Goal: Task Accomplishment & Management: Use online tool/utility

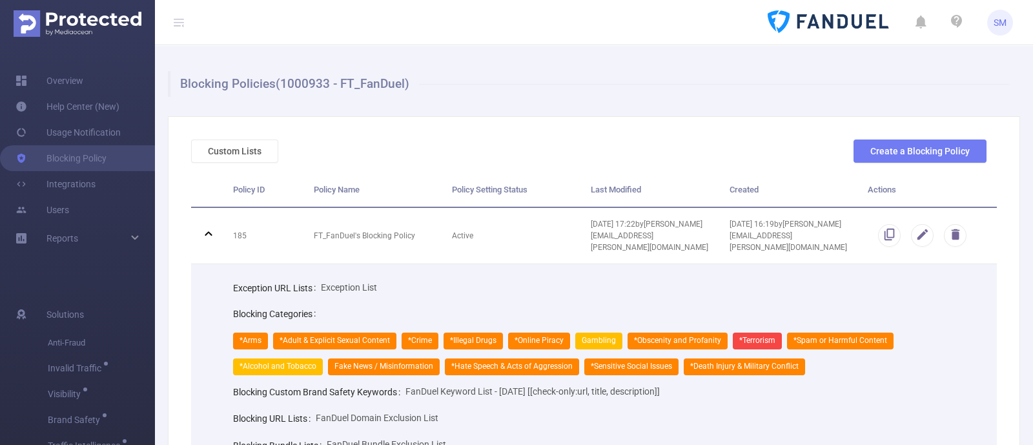
scroll to position [161, 0]
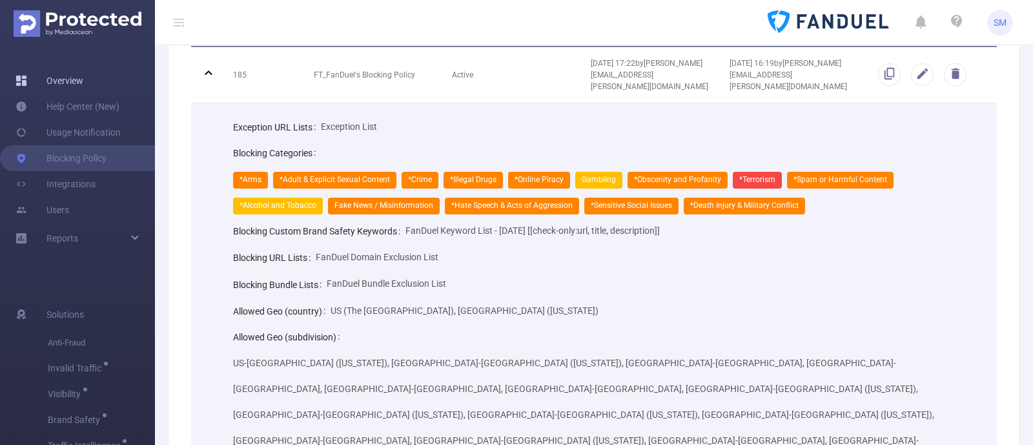
click at [71, 85] on link "Overview" at bounding box center [49, 81] width 68 height 26
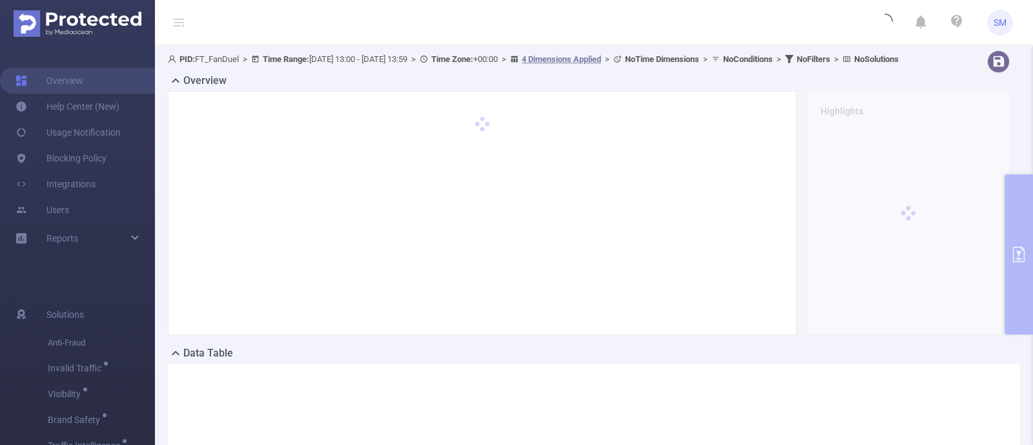
type input "[DATE] 13:00"
type input "[DATE] 13:59"
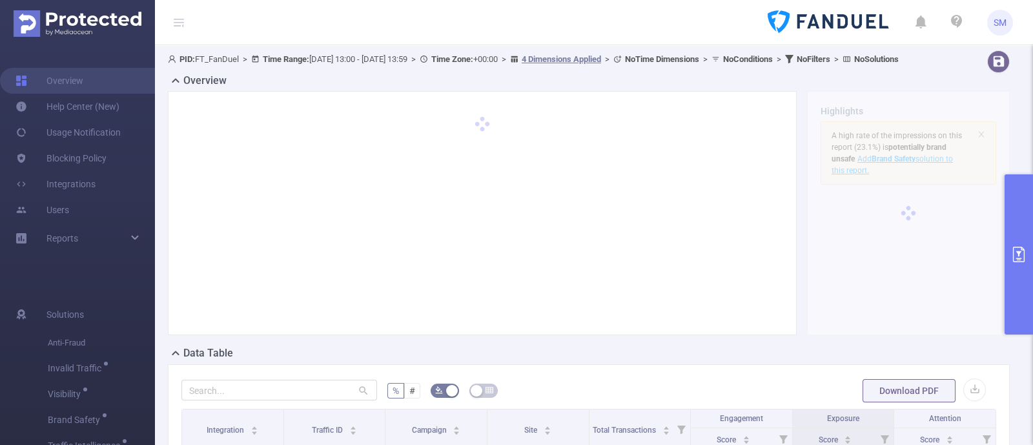
click at [1014, 245] on button "primary" at bounding box center [1018, 254] width 28 height 160
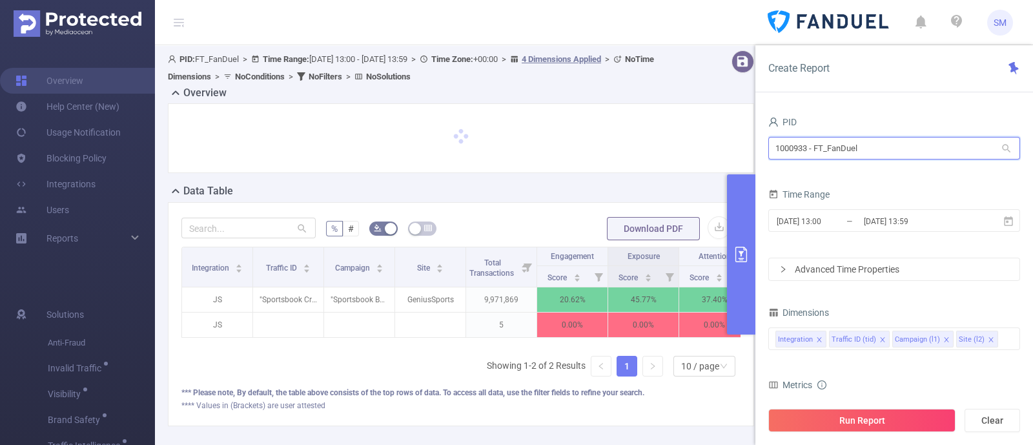
drag, startPoint x: 881, startPoint y: 151, endPoint x: 620, endPoint y: 137, distance: 261.8
click at [620, 137] on section "PID: FT_FanDuel > Time Range: [DATE] 13:00 - [DATE] 13:59 > Time Zone: +00:00 >…" at bounding box center [594, 248] width 878 height 407
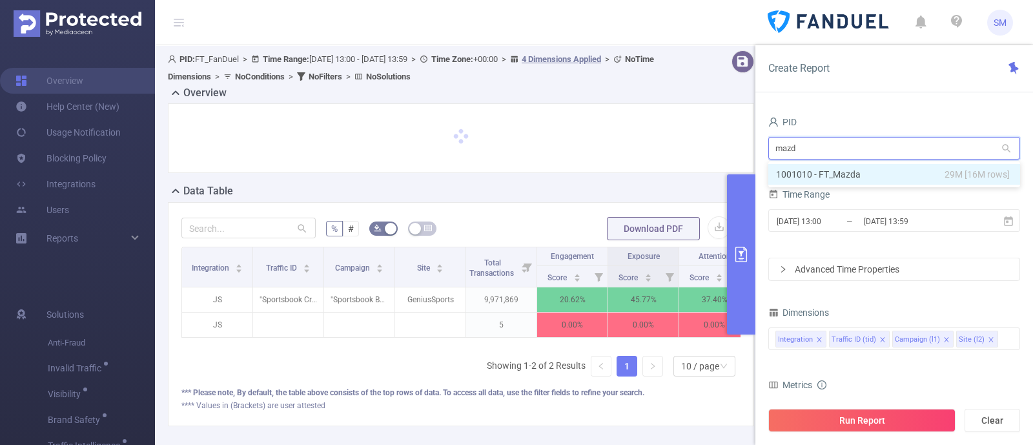
type input "mazda"
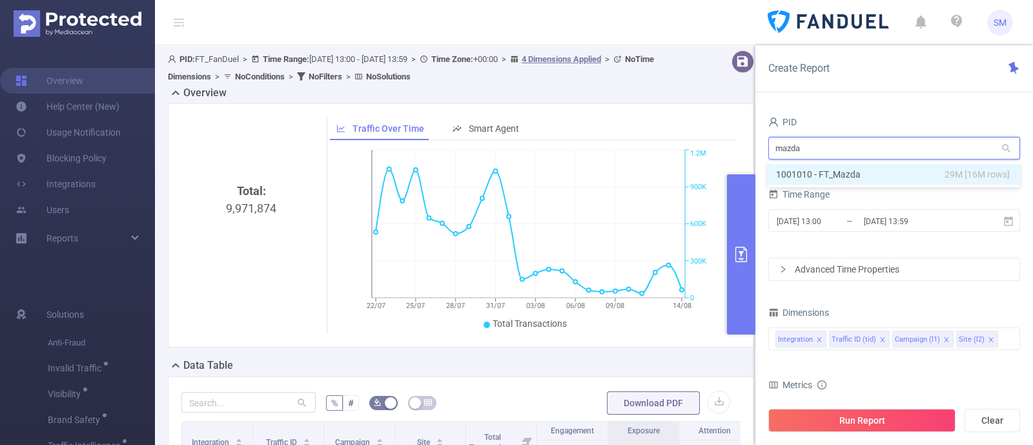
click at [837, 176] on li "1001010 - FT_Mazda 29M [16M rows]" at bounding box center [894, 174] width 252 height 21
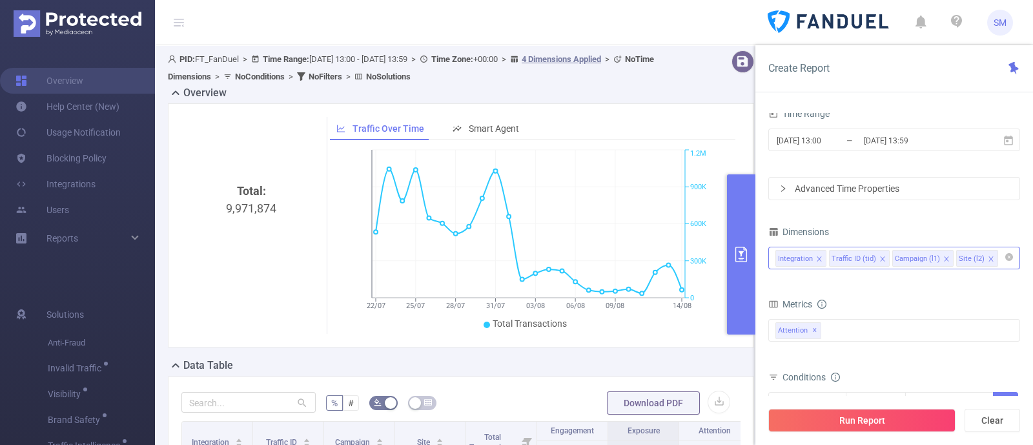
click at [1000, 262] on input at bounding box center [1003, 258] width 6 height 17
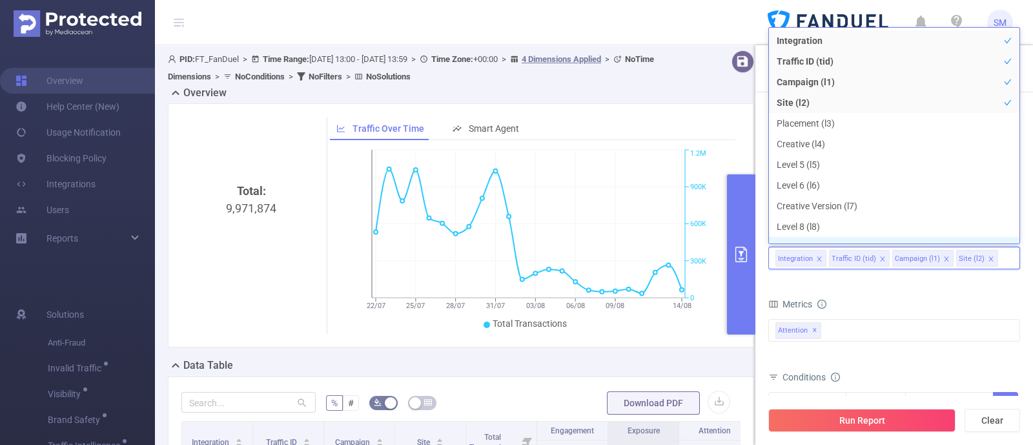
scroll to position [14, 0]
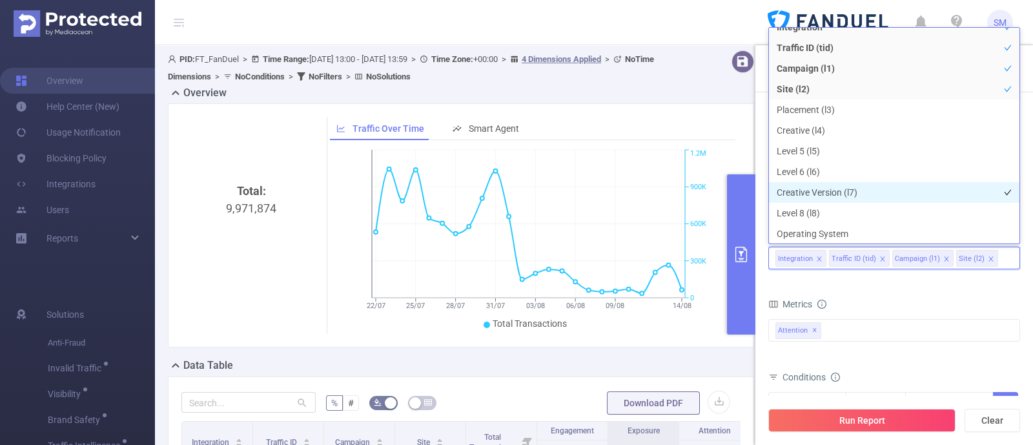
click at [849, 191] on li "Creative Version (l7)" at bounding box center [894, 192] width 250 height 21
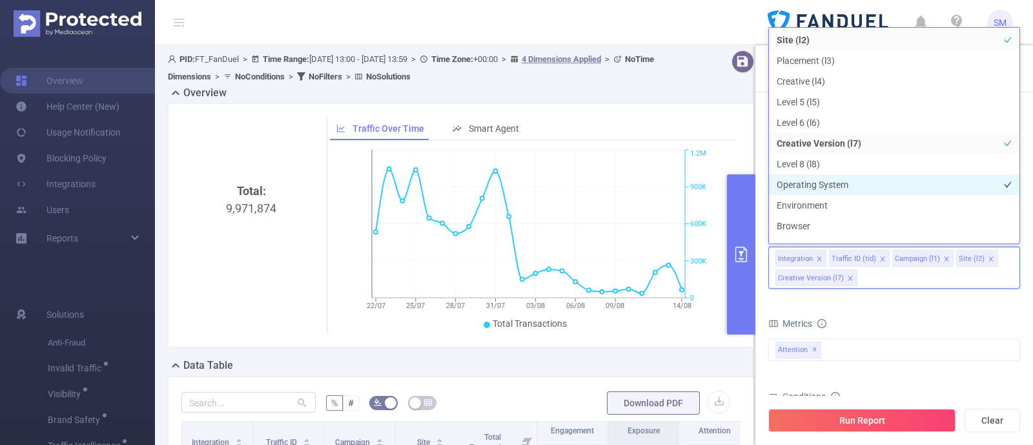
scroll to position [94, 0]
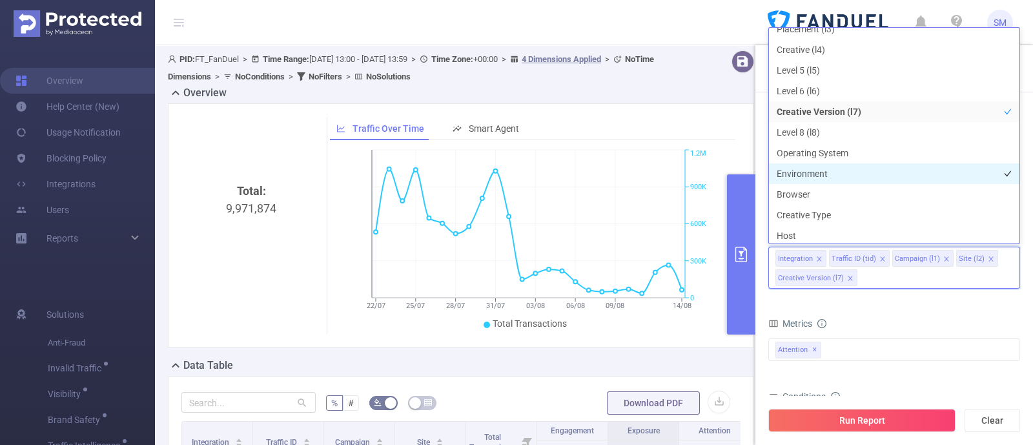
click at [853, 174] on li "Environment" at bounding box center [894, 173] width 250 height 21
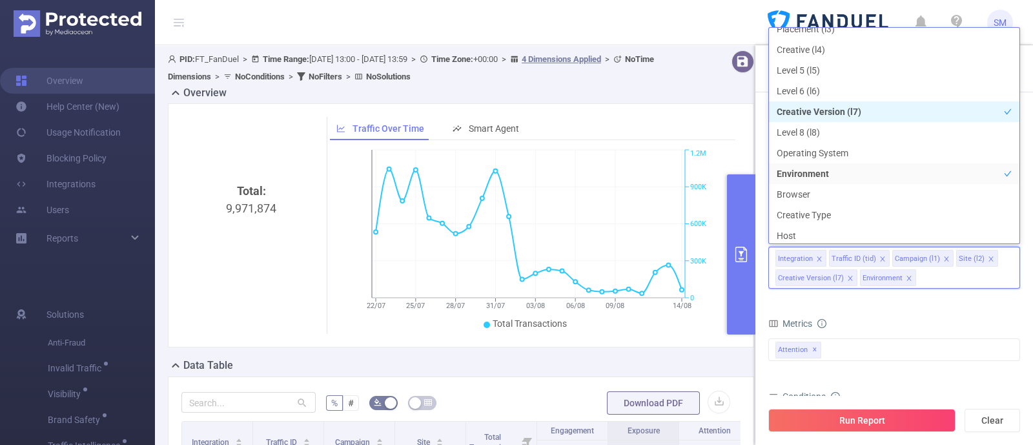
click at [849, 112] on li "Creative Version (l7)" at bounding box center [894, 111] width 250 height 21
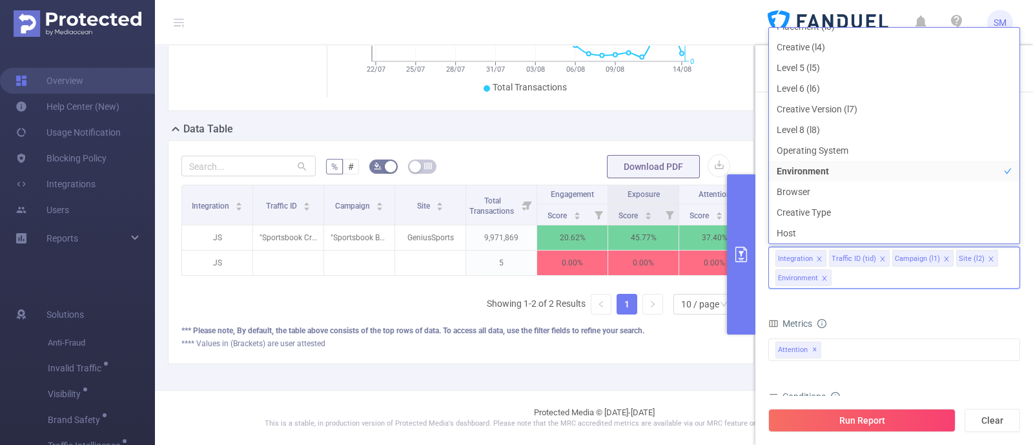
scroll to position [161, 0]
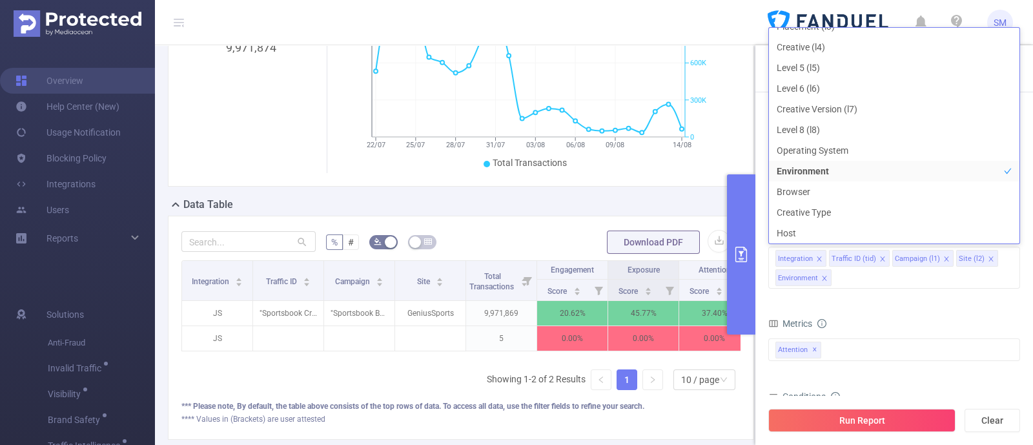
click at [847, 310] on form "Dimensions Integration Traffic ID (tid) Campaign (l1) Site (l2) Environment Met…" at bounding box center [894, 376] width 252 height 307
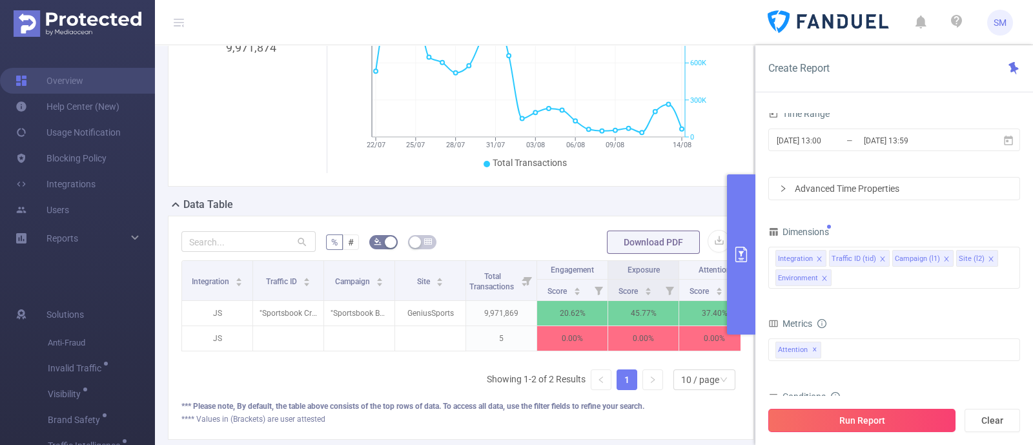
click at [873, 417] on button "Run Report" at bounding box center [861, 420] width 187 height 23
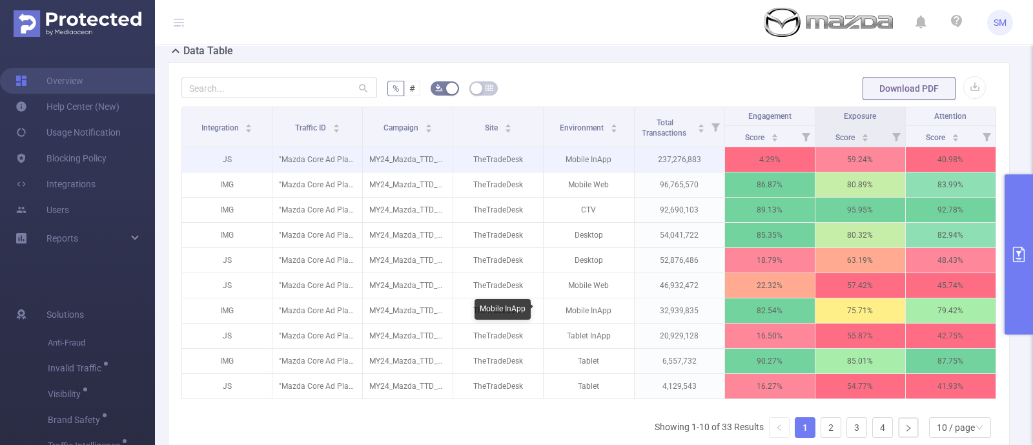
scroll to position [322, 0]
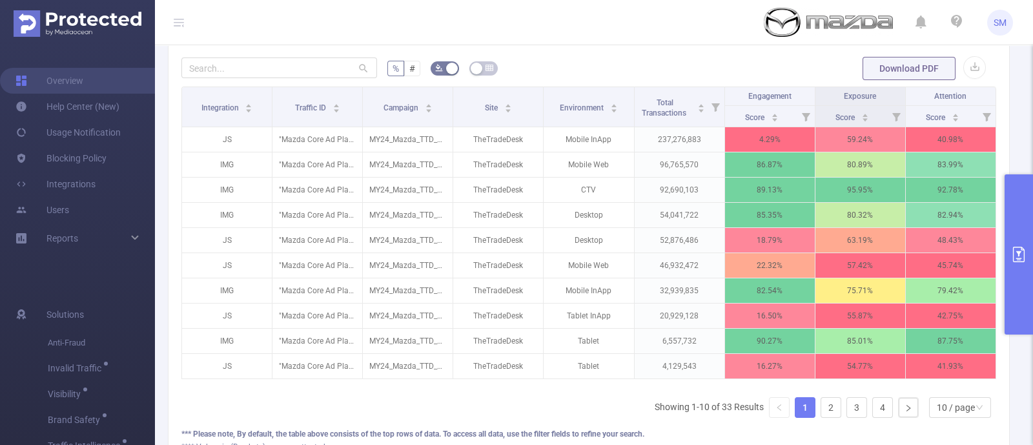
click at [1013, 243] on button "primary" at bounding box center [1018, 254] width 28 height 160
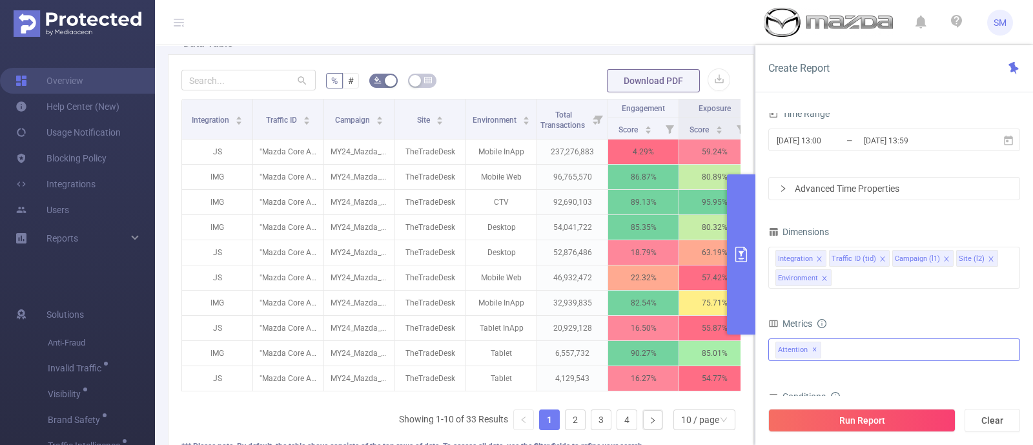
click at [845, 348] on div "Attention ✕" at bounding box center [894, 349] width 252 height 23
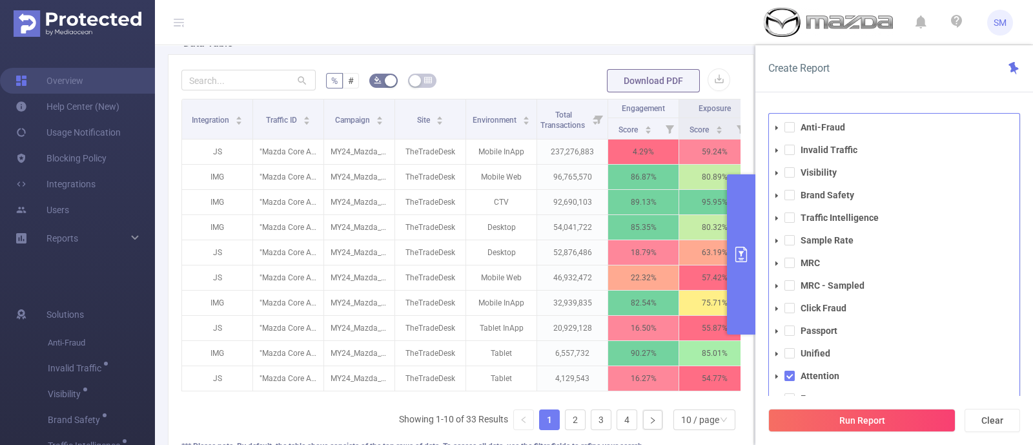
click at [868, 70] on div "Create Report" at bounding box center [894, 68] width 278 height 47
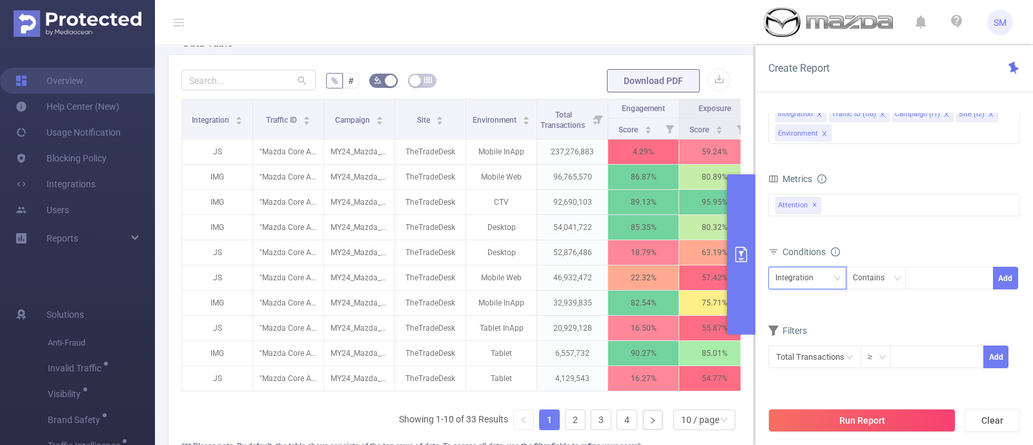
click at [824, 283] on div "Integration" at bounding box center [807, 277] width 64 height 21
click at [817, 379] on li "Environment" at bounding box center [807, 386] width 78 height 21
click at [881, 276] on div "Contains" at bounding box center [873, 277] width 41 height 21
click at [896, 340] on li "Is Not" at bounding box center [888, 344] width 86 height 21
click at [927, 274] on div at bounding box center [949, 277] width 74 height 21
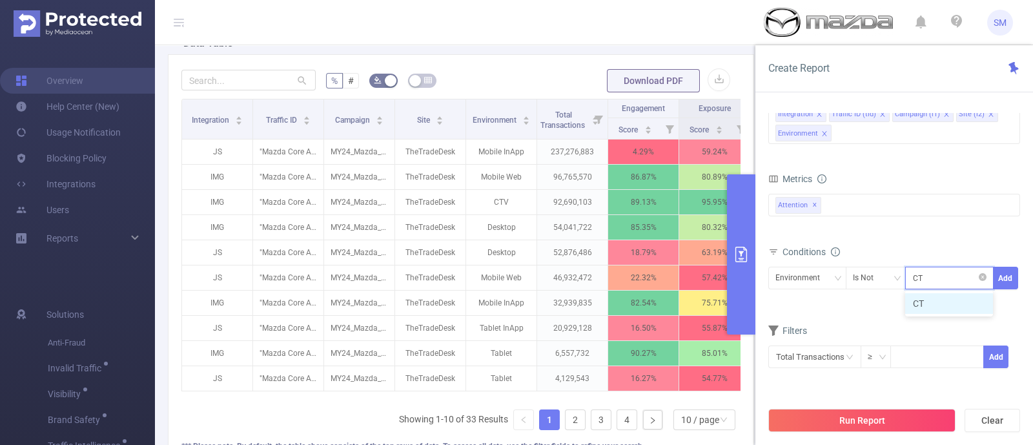
type input "CTV"
click at [939, 302] on li "CTV" at bounding box center [949, 303] width 88 height 21
click at [1009, 281] on button "Add" at bounding box center [1005, 278] width 25 height 23
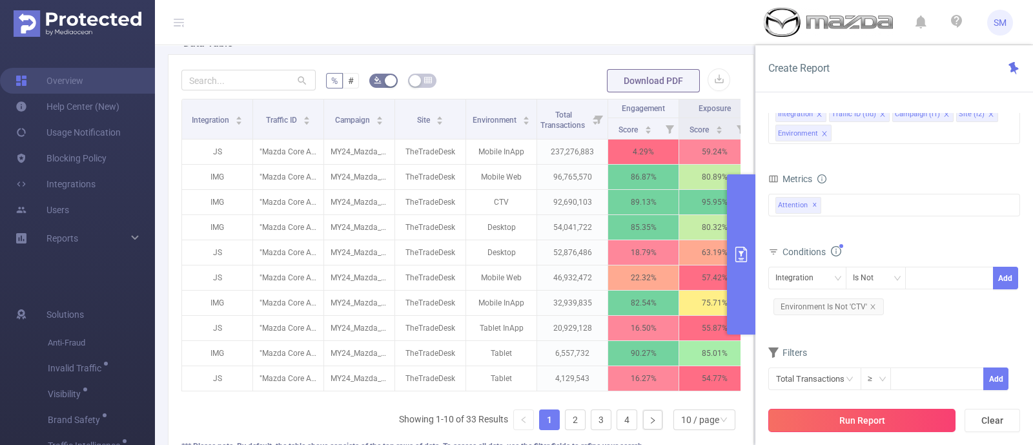
click at [933, 425] on button "Run Report" at bounding box center [861, 420] width 187 height 23
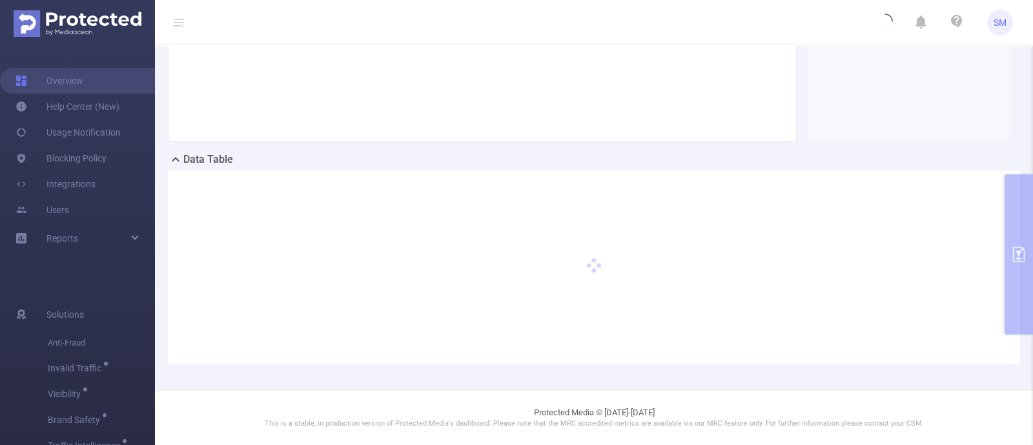
scroll to position [205, 0]
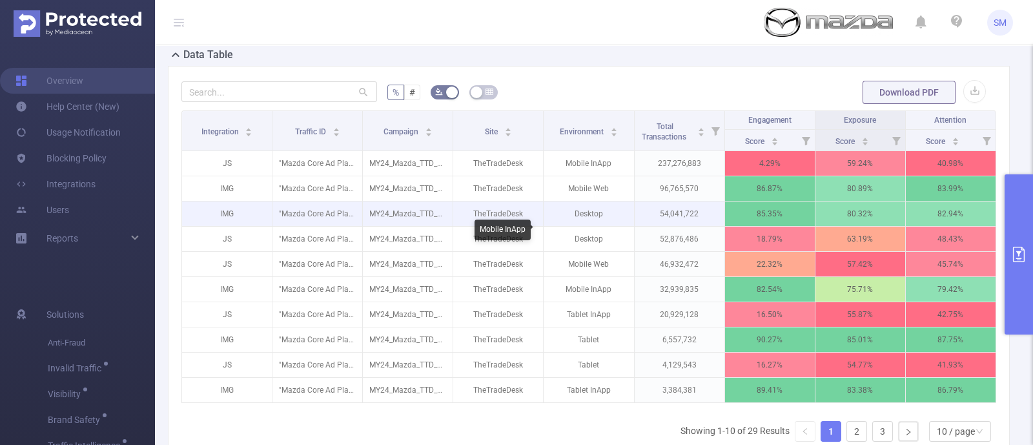
scroll to position [285, 0]
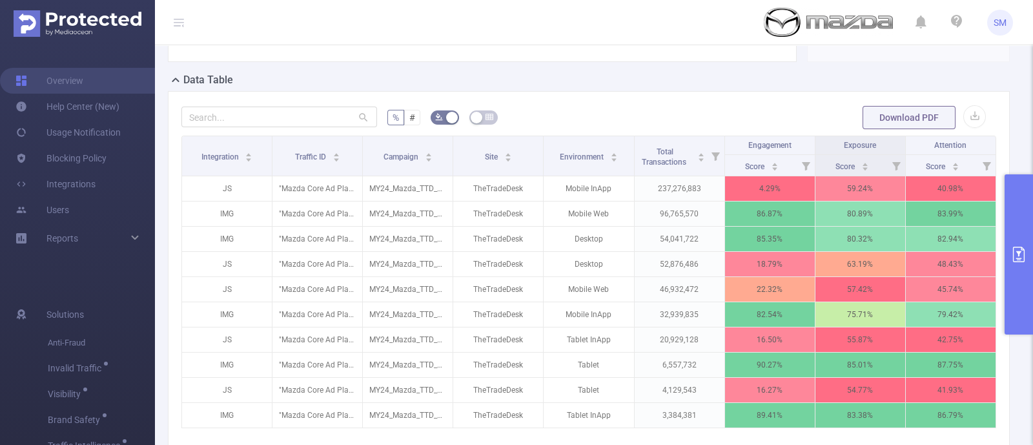
click at [1010, 248] on button "primary" at bounding box center [1018, 254] width 28 height 160
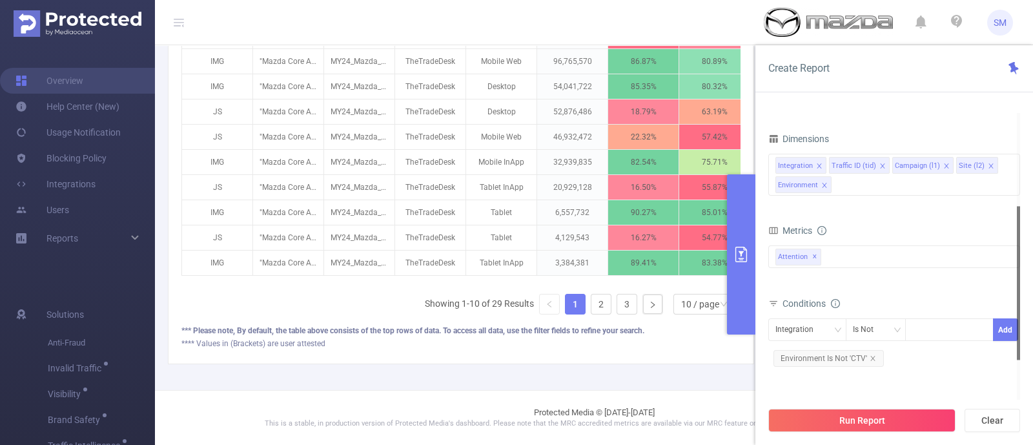
scroll to position [447, 0]
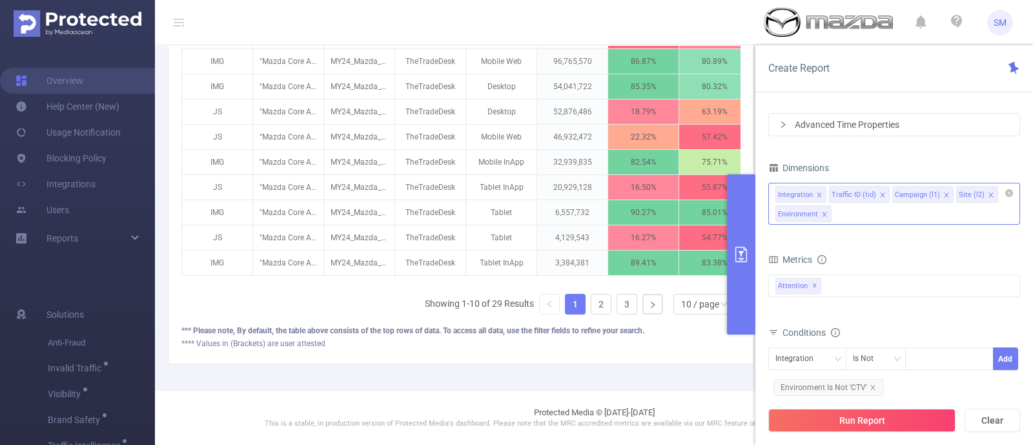
click at [820, 192] on icon "icon: close" at bounding box center [819, 195] width 6 height 6
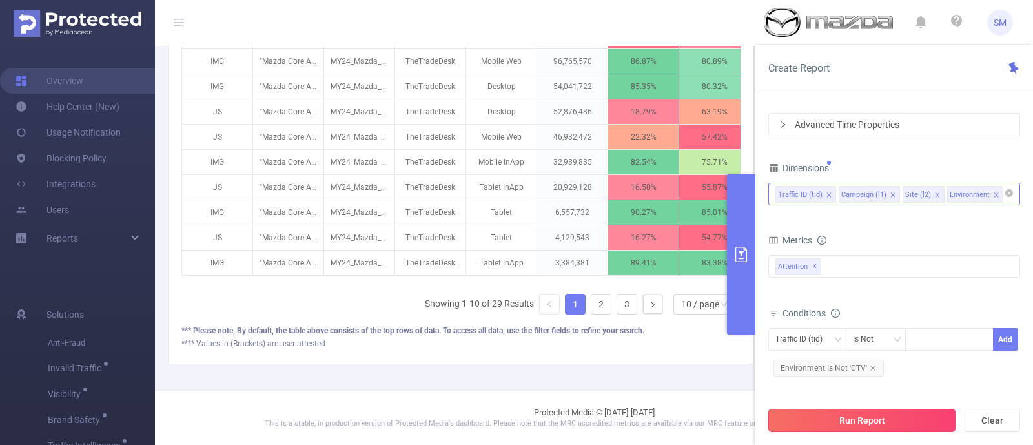
click at [900, 418] on button "Run Report" at bounding box center [861, 420] width 187 height 23
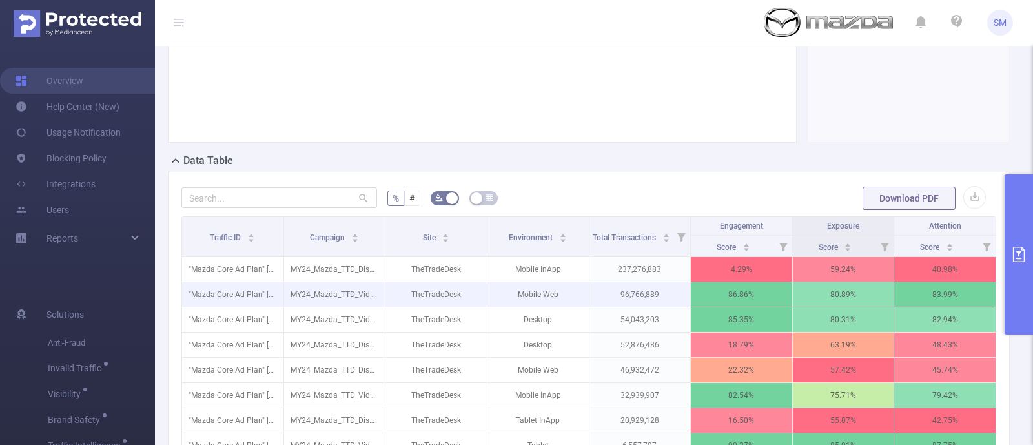
scroll to position [285, 0]
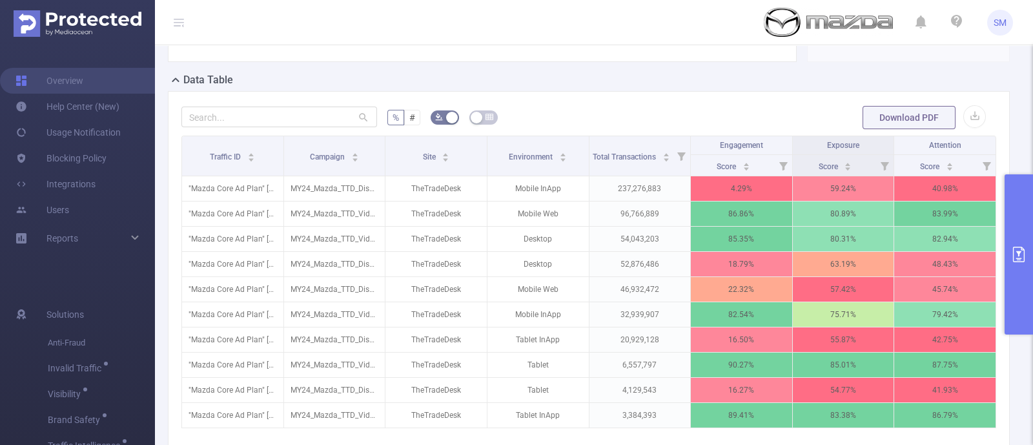
click at [1013, 250] on icon "primary" at bounding box center [1019, 254] width 12 height 15
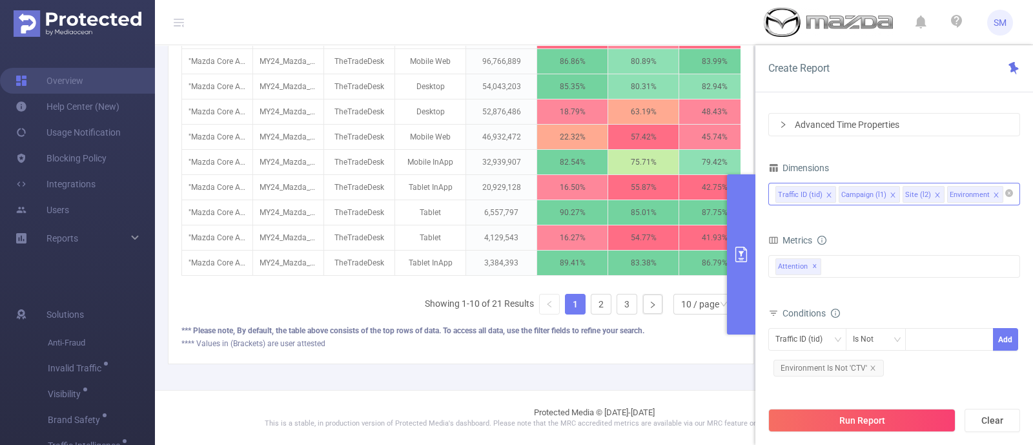
scroll to position [273, 0]
click at [893, 192] on icon "icon: close" at bounding box center [892, 195] width 6 height 6
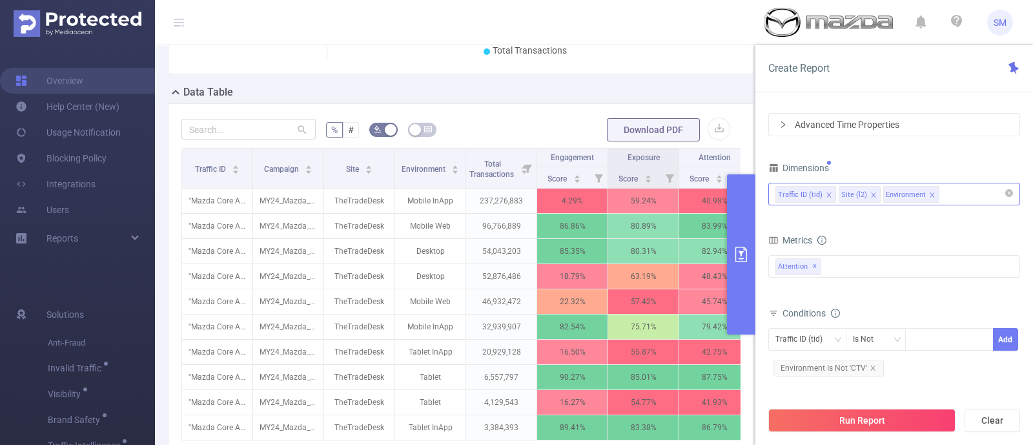
scroll to position [447, 0]
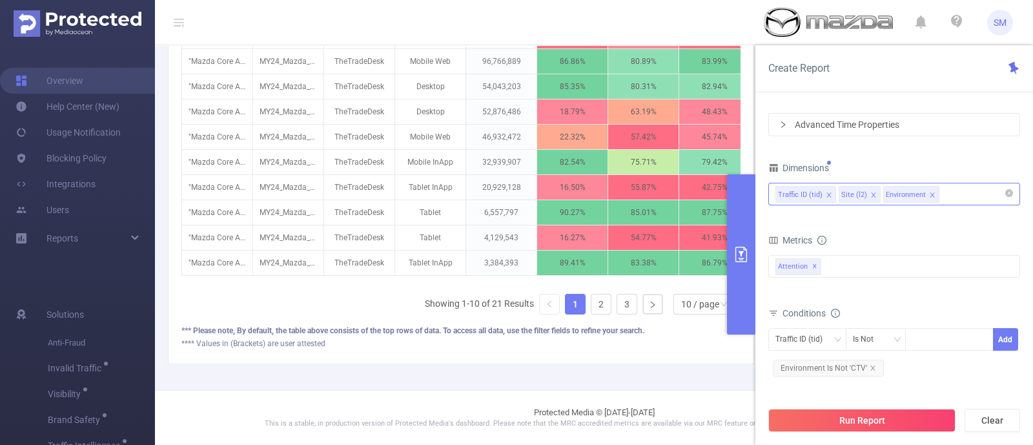
click at [873, 192] on icon "icon: close" at bounding box center [873, 195] width 6 height 6
click at [923, 415] on button "Run Report" at bounding box center [861, 420] width 187 height 23
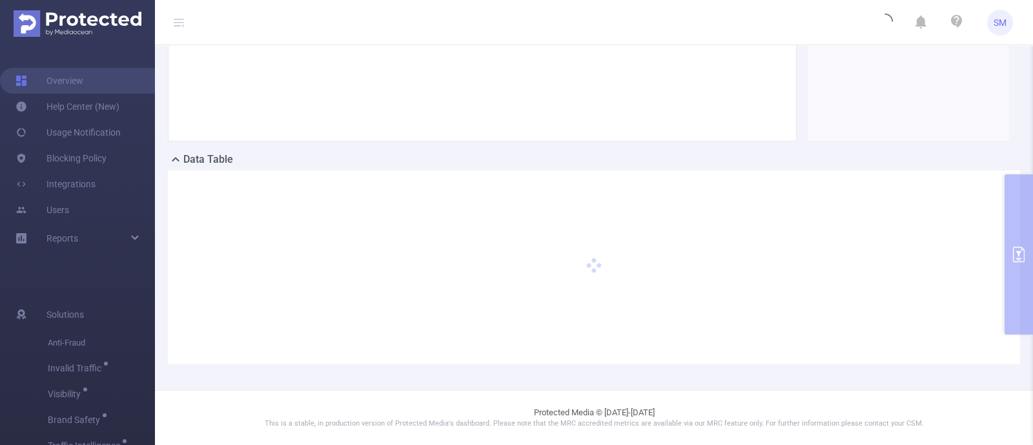
scroll to position [205, 0]
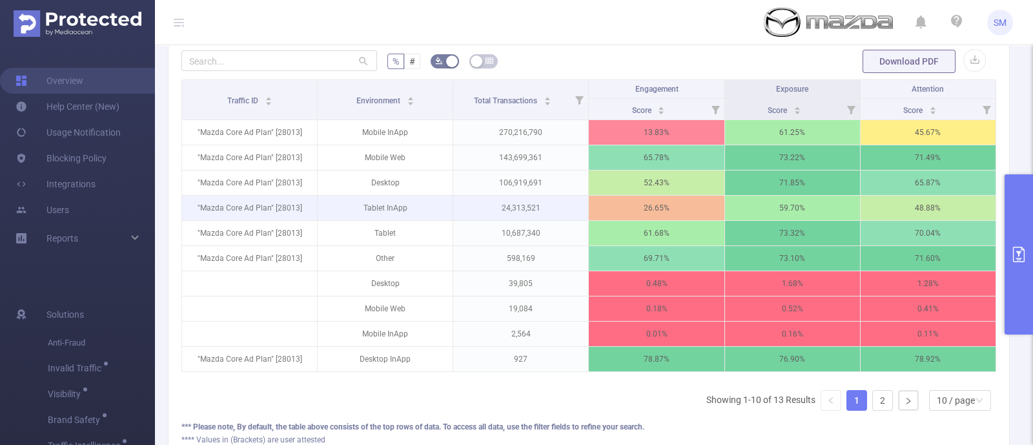
scroll to position [366, 0]
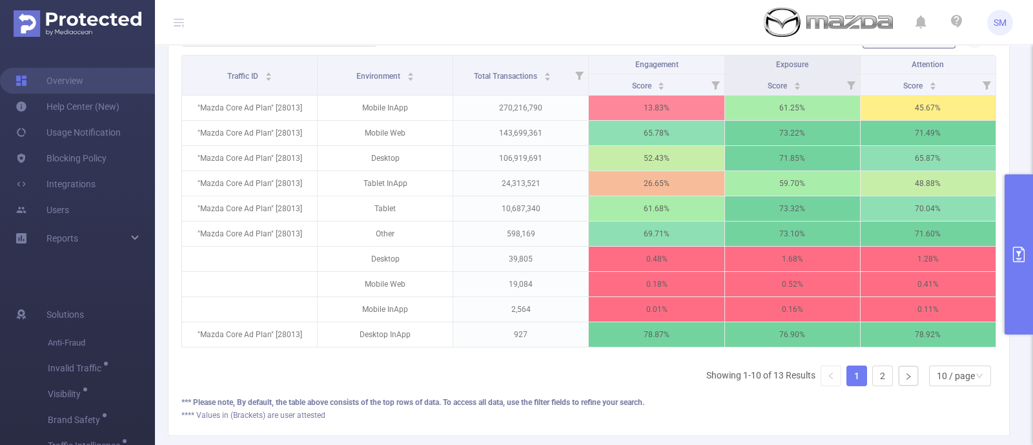
click at [1019, 243] on button "primary" at bounding box center [1018, 254] width 28 height 160
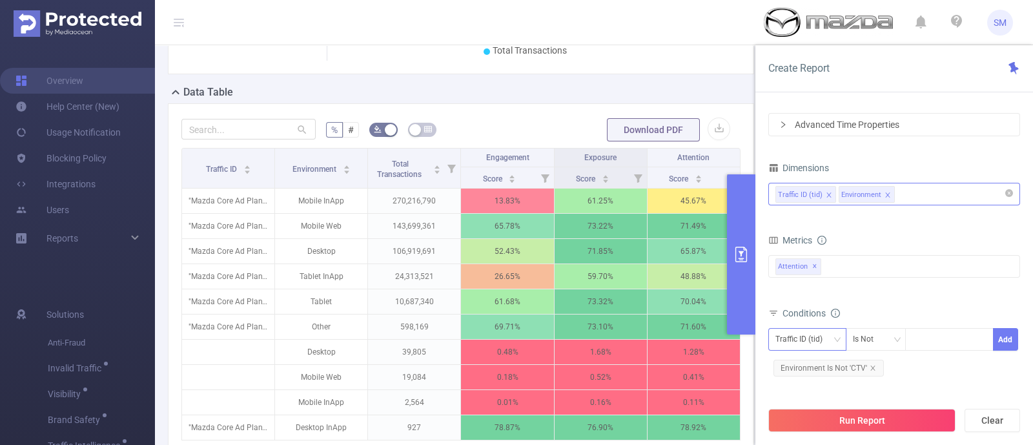
scroll to position [447, 0]
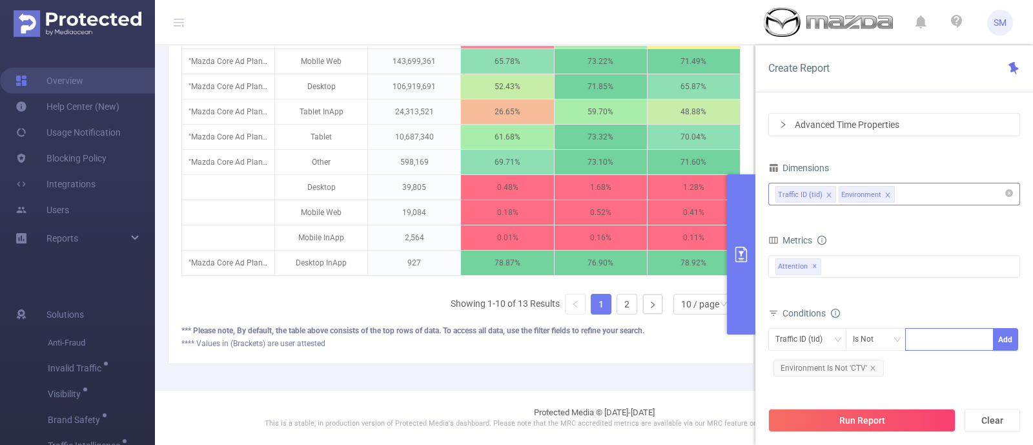
click at [920, 338] on div at bounding box center [949, 339] width 74 height 21
click at [1001, 334] on button "Add" at bounding box center [1005, 339] width 25 height 23
click at [918, 416] on button "Run Report" at bounding box center [861, 420] width 187 height 23
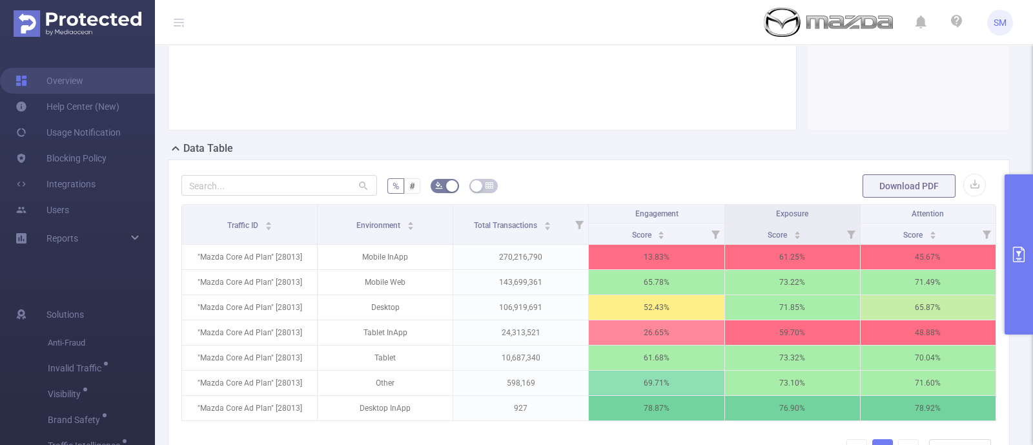
scroll to position [285, 0]
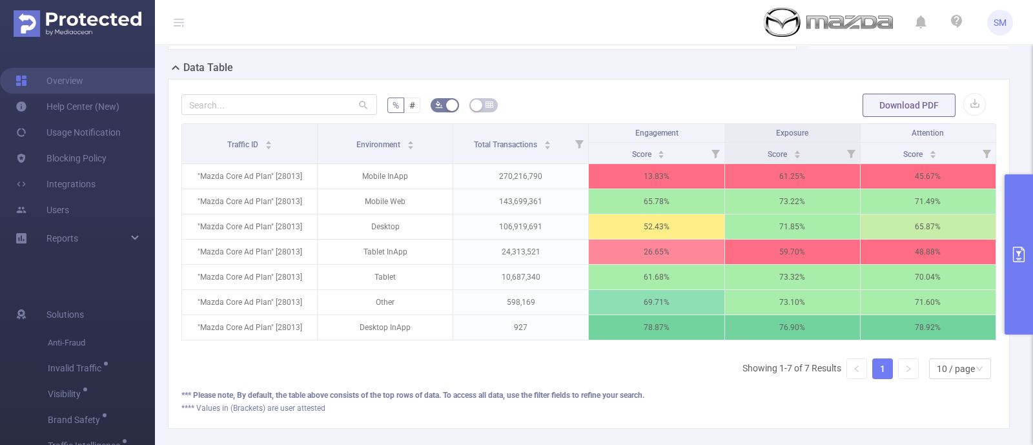
click at [1010, 237] on button "primary" at bounding box center [1018, 254] width 28 height 160
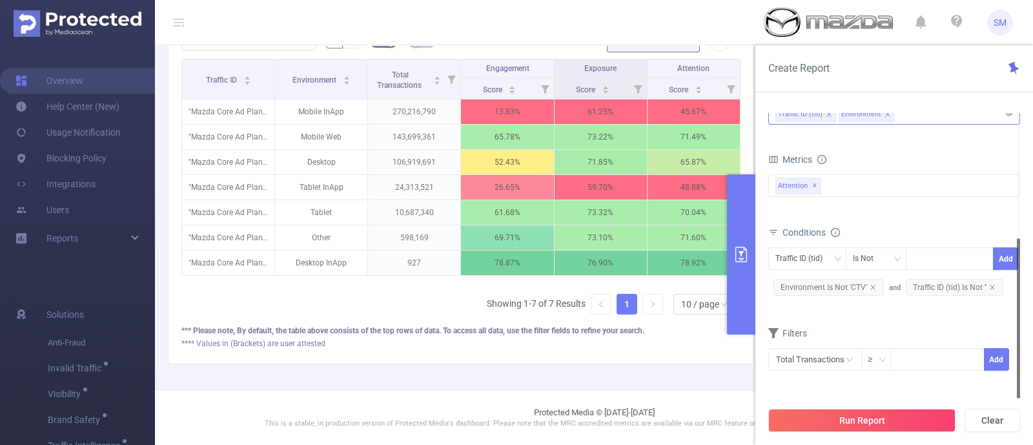
scroll to position [371, 0]
click at [823, 260] on div "Traffic ID (tid)" at bounding box center [803, 258] width 56 height 21
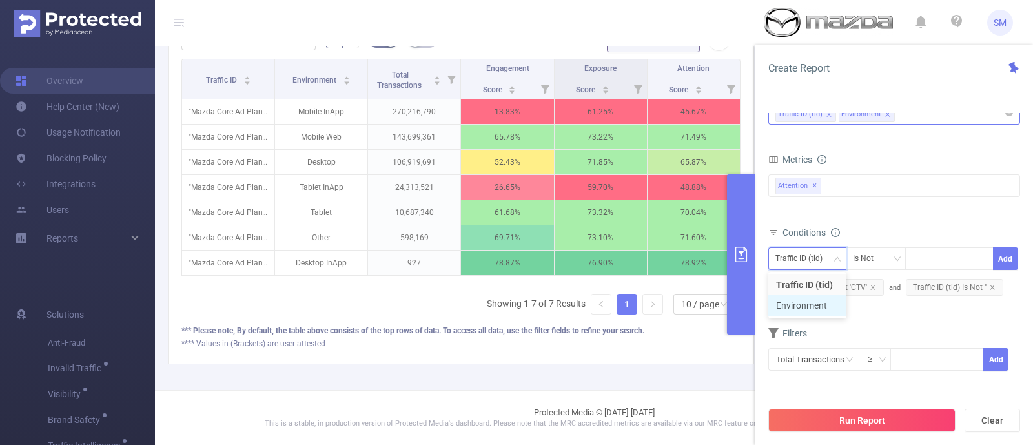
click at [818, 298] on li "Environment" at bounding box center [807, 305] width 78 height 21
click at [913, 261] on input at bounding box center [915, 258] width 6 height 17
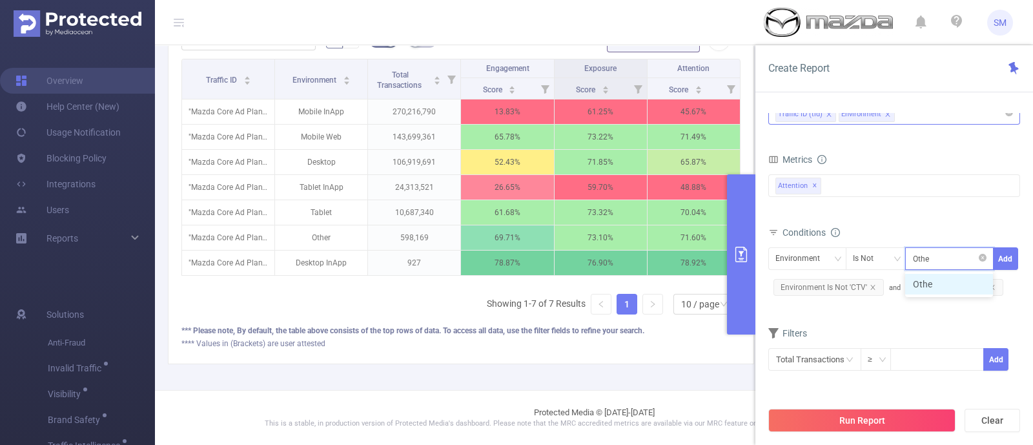
type input "Other"
click at [931, 290] on li "Other" at bounding box center [949, 284] width 88 height 21
click at [1004, 254] on button "Add" at bounding box center [1005, 258] width 25 height 23
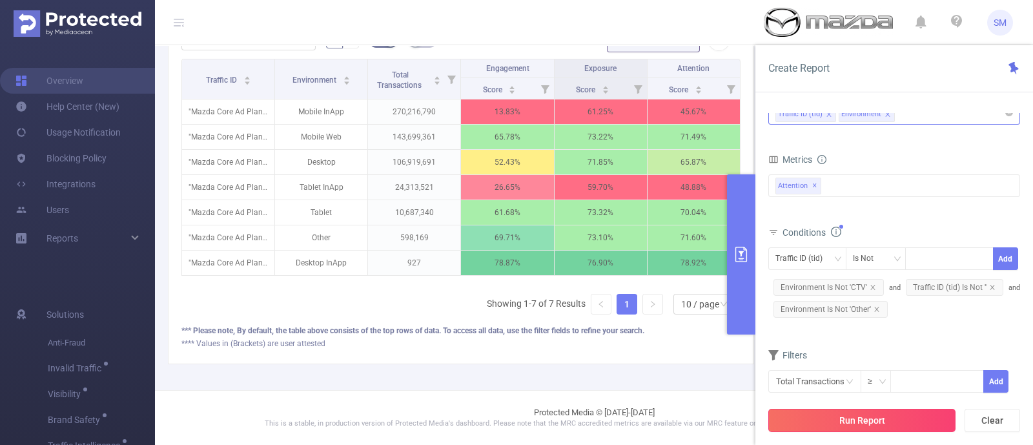
click at [915, 416] on button "Run Report" at bounding box center [861, 420] width 187 height 23
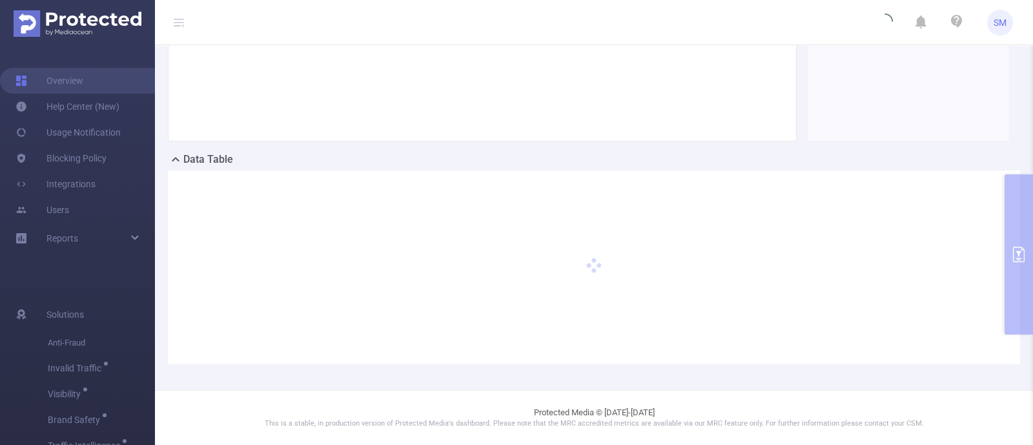
scroll to position [205, 0]
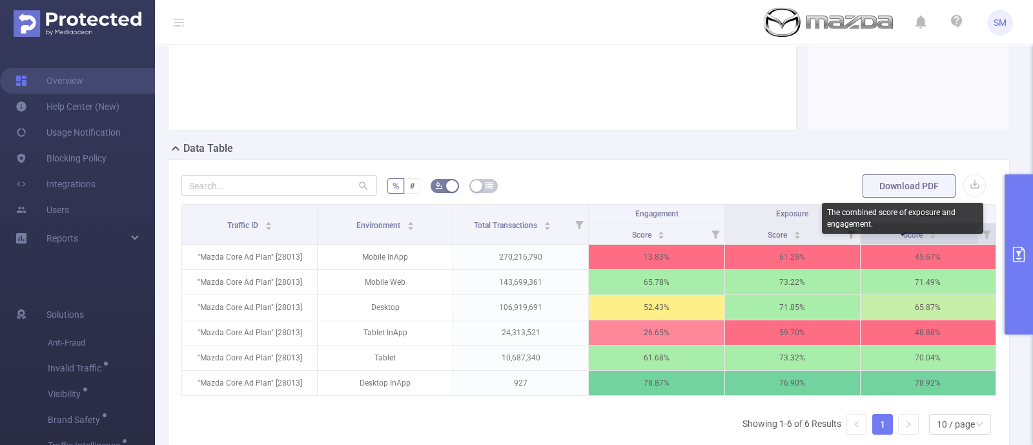
click at [903, 239] on span "Score" at bounding box center [913, 234] width 21 height 9
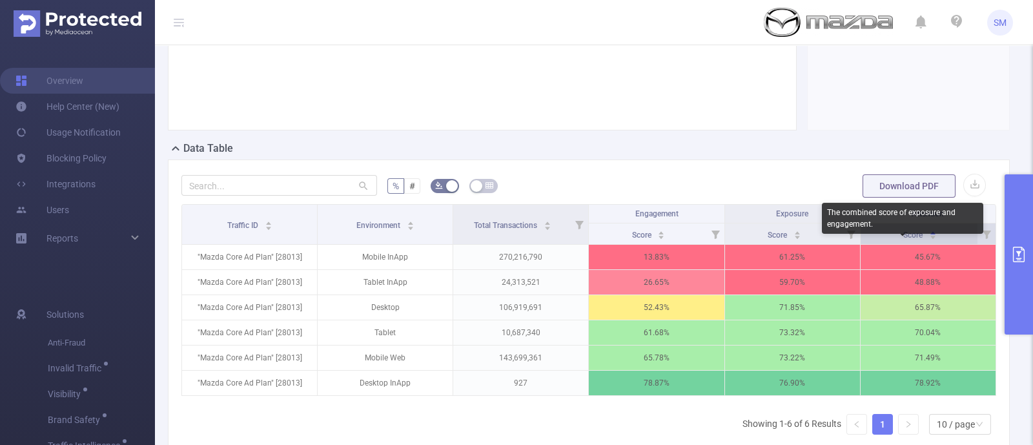
click at [903, 239] on span "Score" at bounding box center [913, 234] width 21 height 9
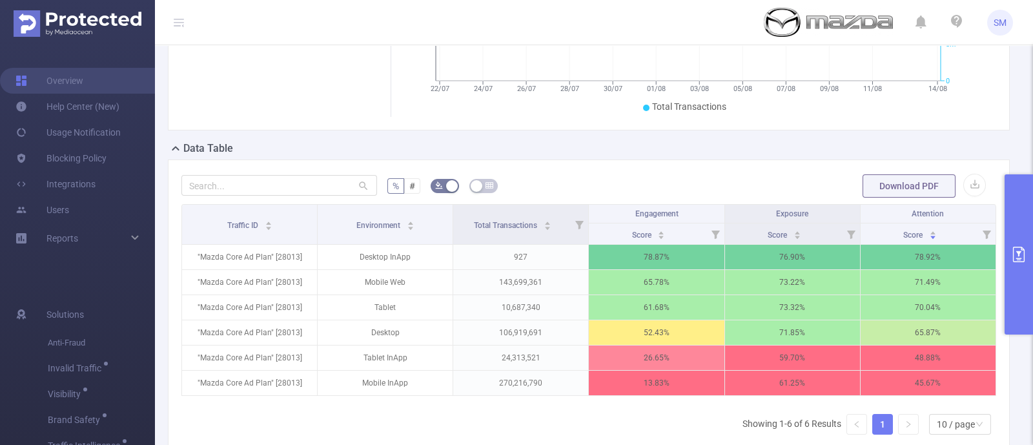
click at [1012, 269] on button "primary" at bounding box center [1018, 254] width 28 height 160
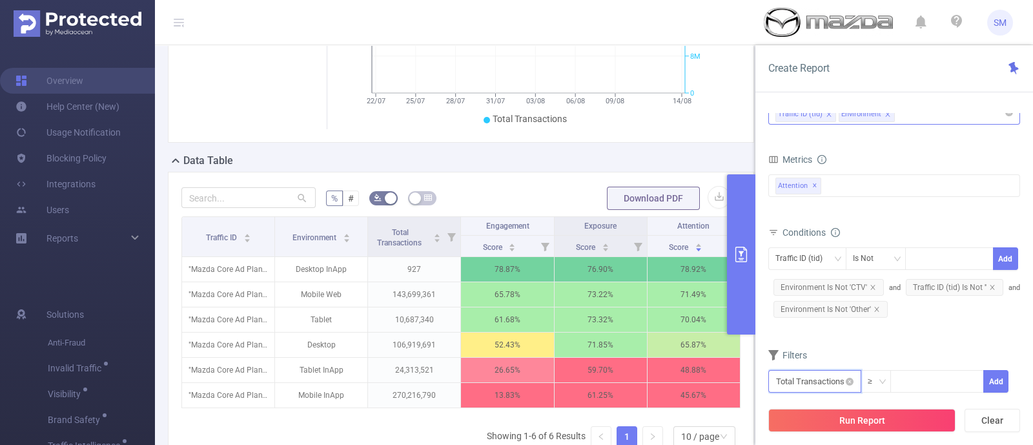
click at [851, 390] on input "text" at bounding box center [814, 381] width 93 height 23
click at [902, 381] on input at bounding box center [937, 379] width 92 height 19
type input "1,000"
click at [997, 383] on button "Add" at bounding box center [995, 381] width 25 height 23
click at [922, 422] on button "Run Report" at bounding box center [861, 420] width 187 height 23
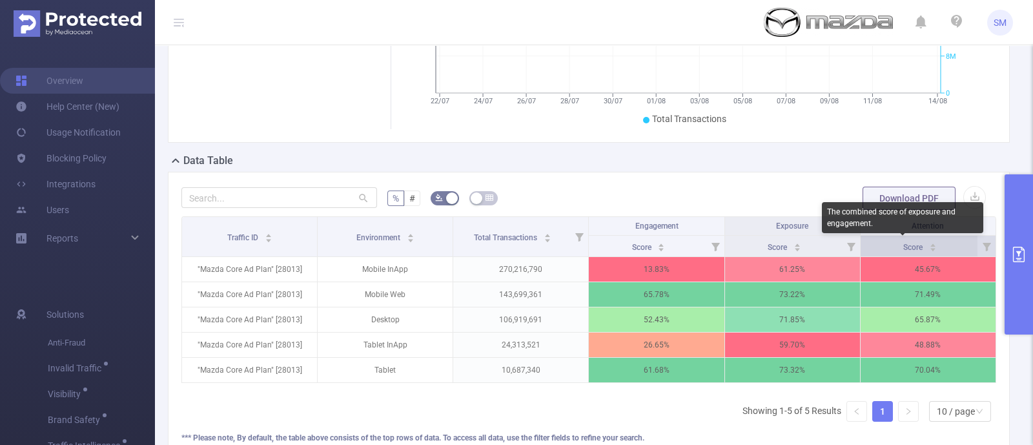
click at [906, 247] on span "Score" at bounding box center [913, 247] width 21 height 9
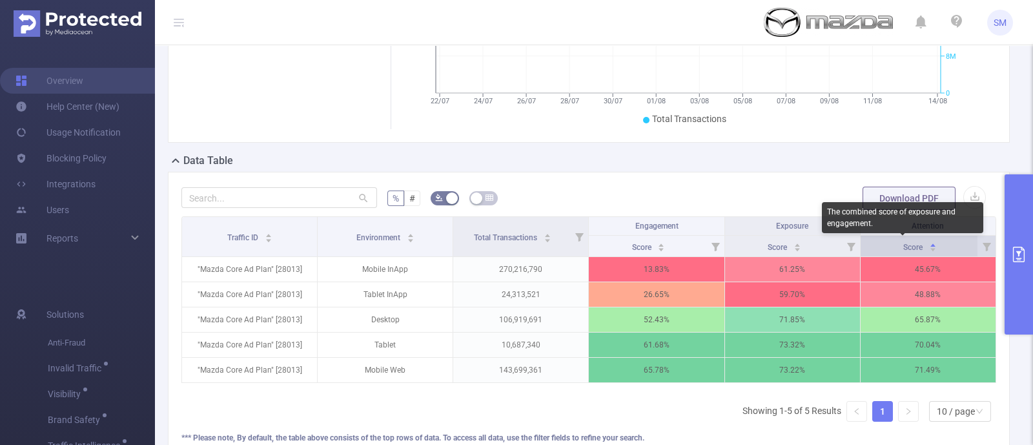
click at [906, 247] on span "Score" at bounding box center [913, 247] width 21 height 9
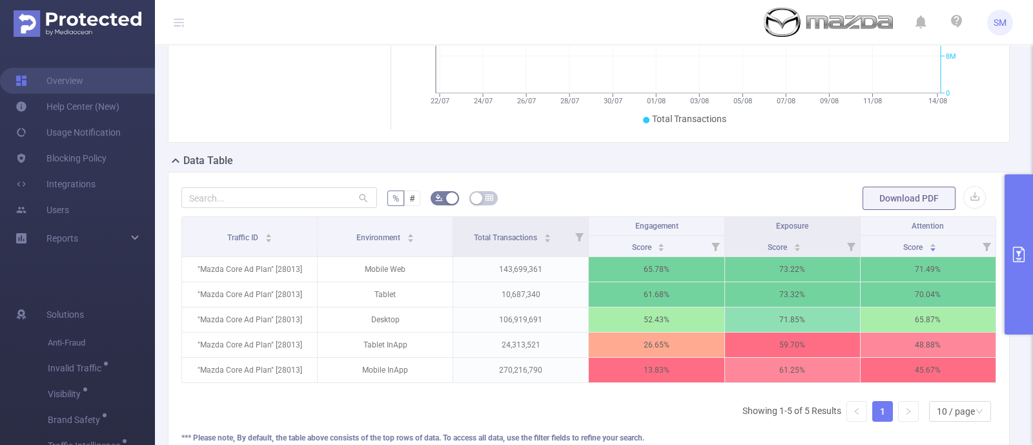
click at [976, 140] on div "Total: 555,836,703 Traffic Over Time Smart Agent 22/07 24/07 26/07 28/07 30/07 …" at bounding box center [589, 21] width 842 height 244
